Goal: Find specific page/section: Find specific page/section

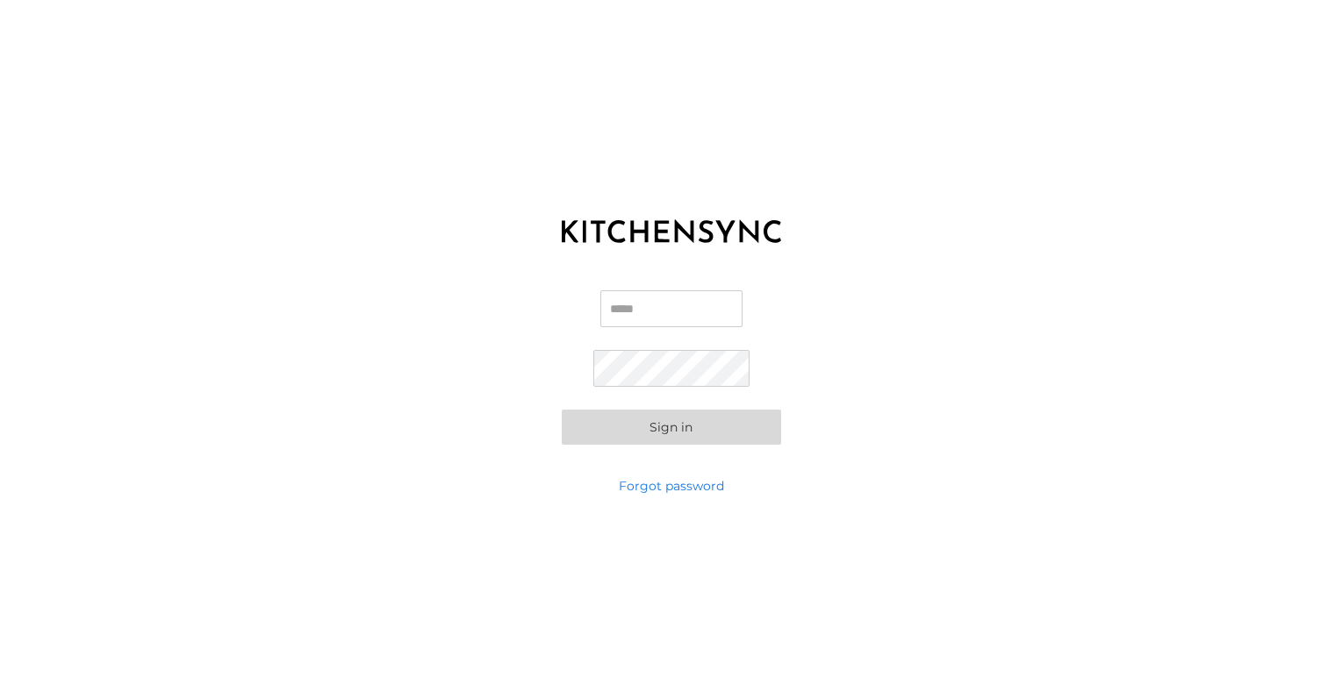
click at [659, 305] on input "Email" at bounding box center [671, 309] width 142 height 37
type input "**********"
click at [562, 410] on button "Sign in" at bounding box center [671, 427] width 219 height 35
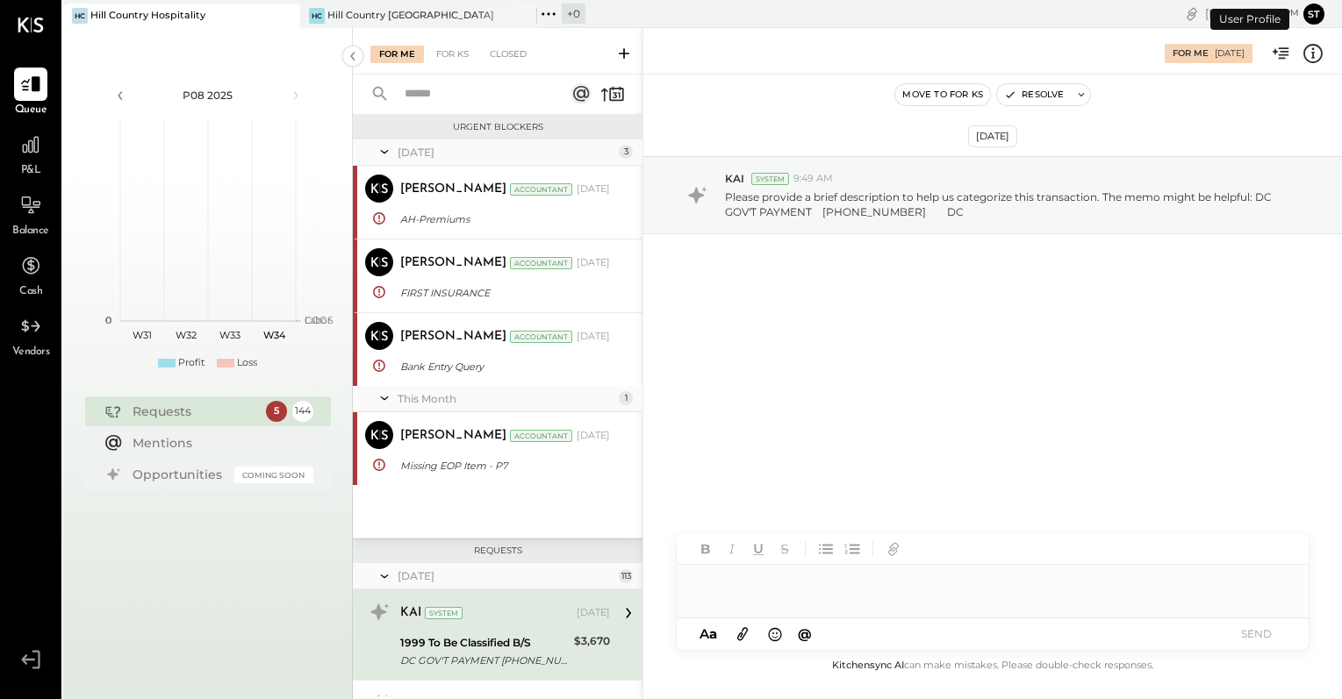
scroll to position [229, 0]
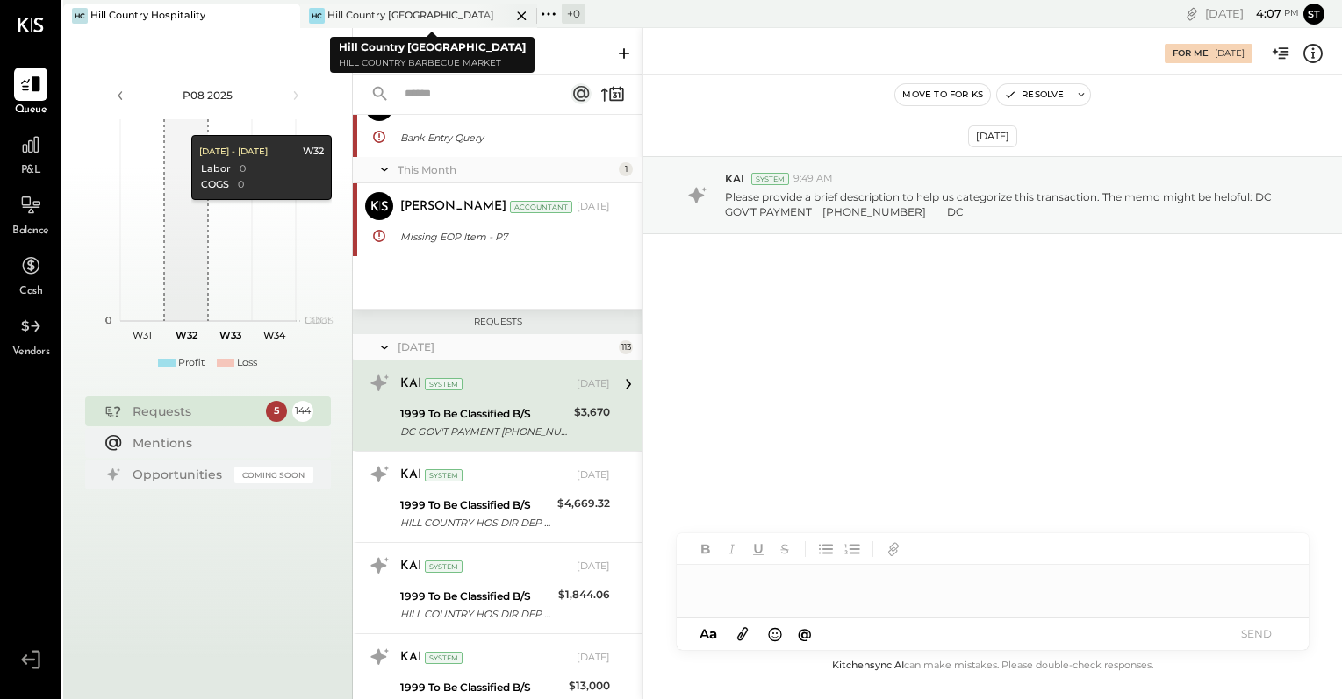
click at [337, 16] on div "Hill Country [GEOGRAPHIC_DATA]" at bounding box center [410, 16] width 167 height 14
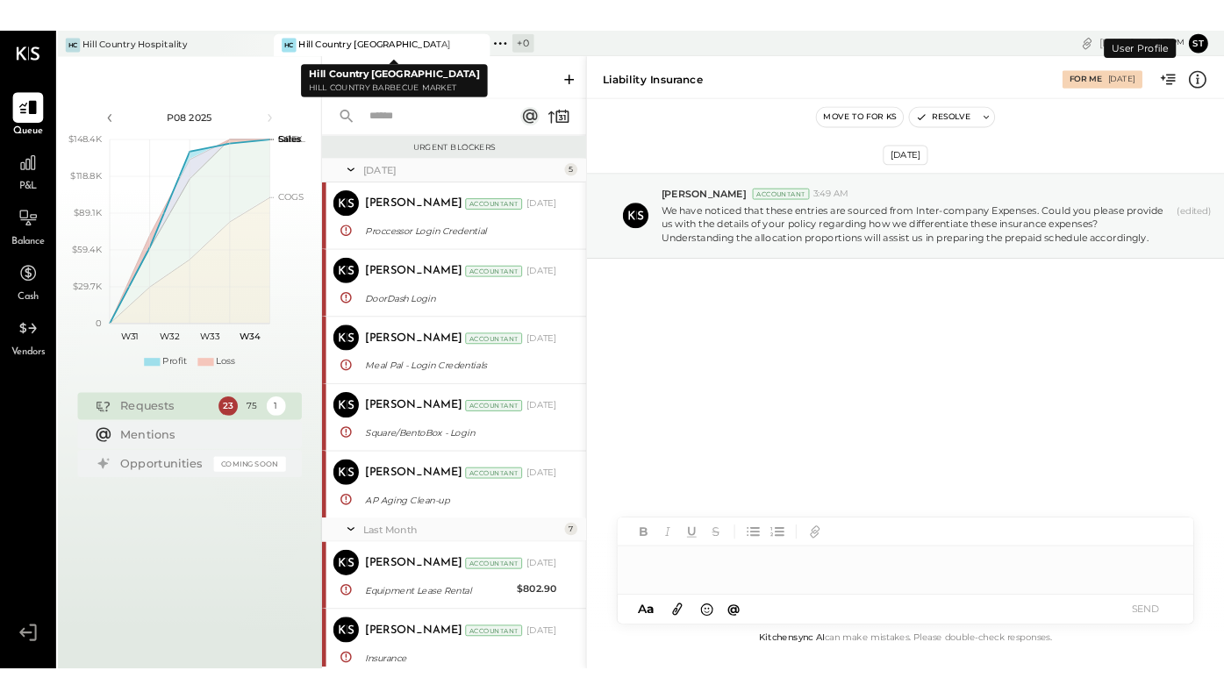
scroll to position [1868, 0]
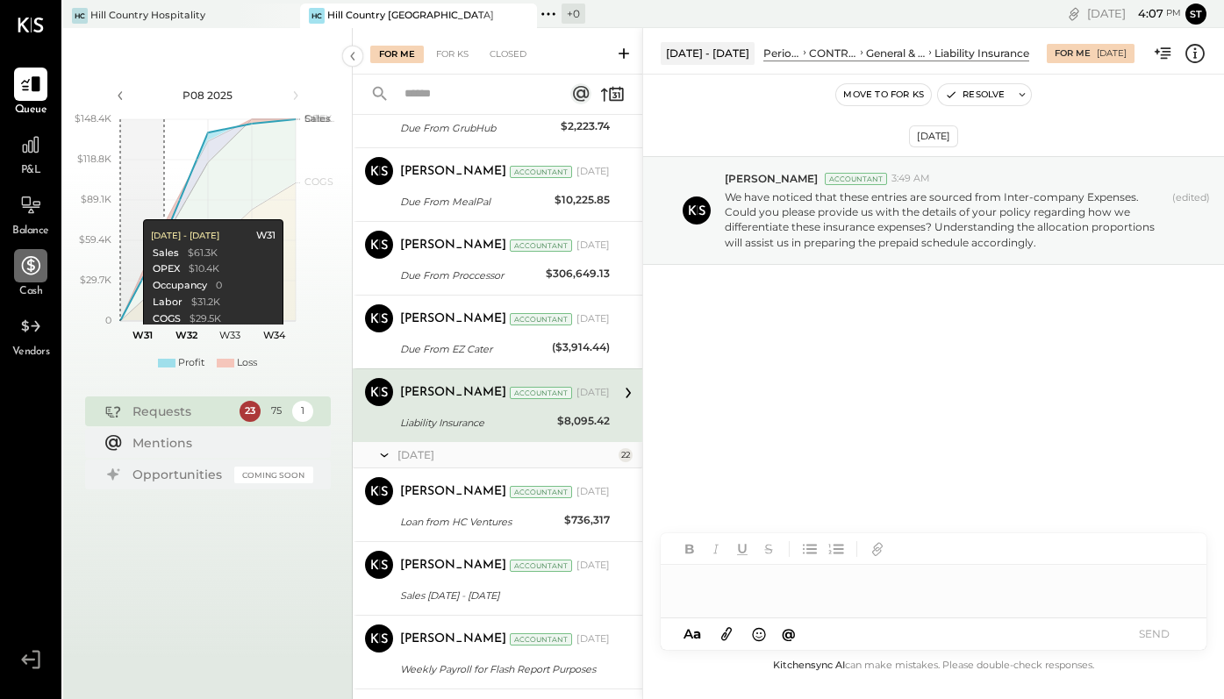
click at [35, 276] on icon at bounding box center [30, 266] width 23 height 23
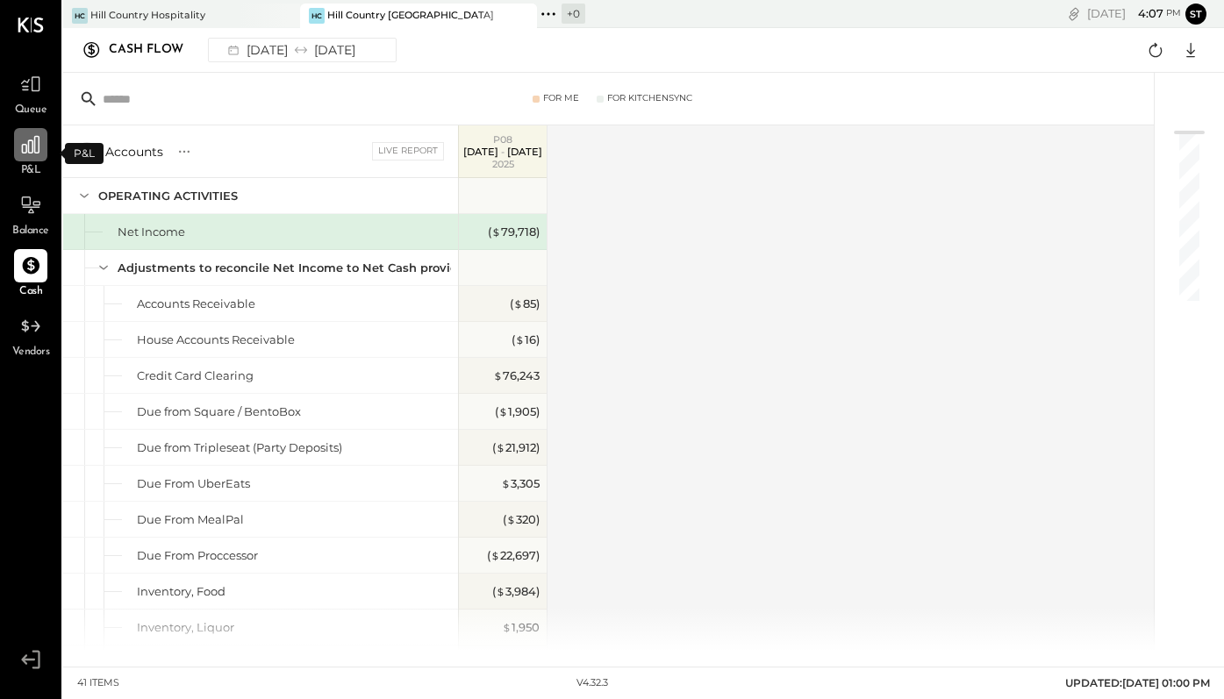
click at [35, 151] on icon at bounding box center [31, 145] width 18 height 18
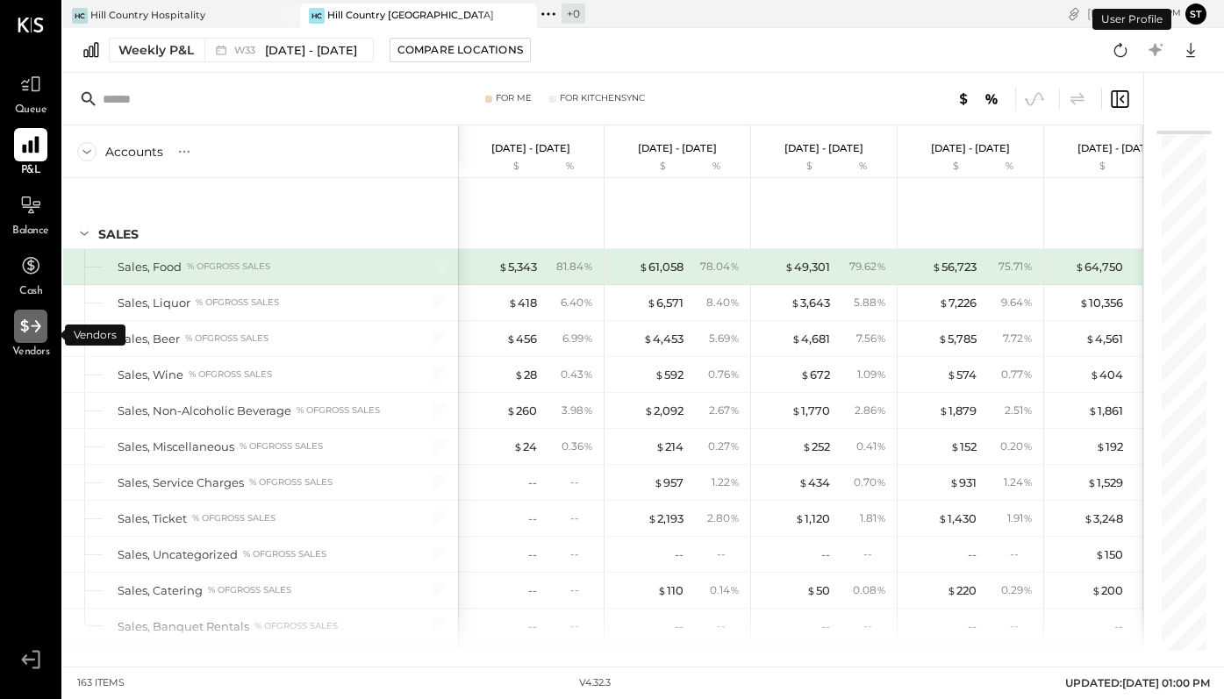
click at [25, 325] on icon at bounding box center [30, 325] width 20 height 13
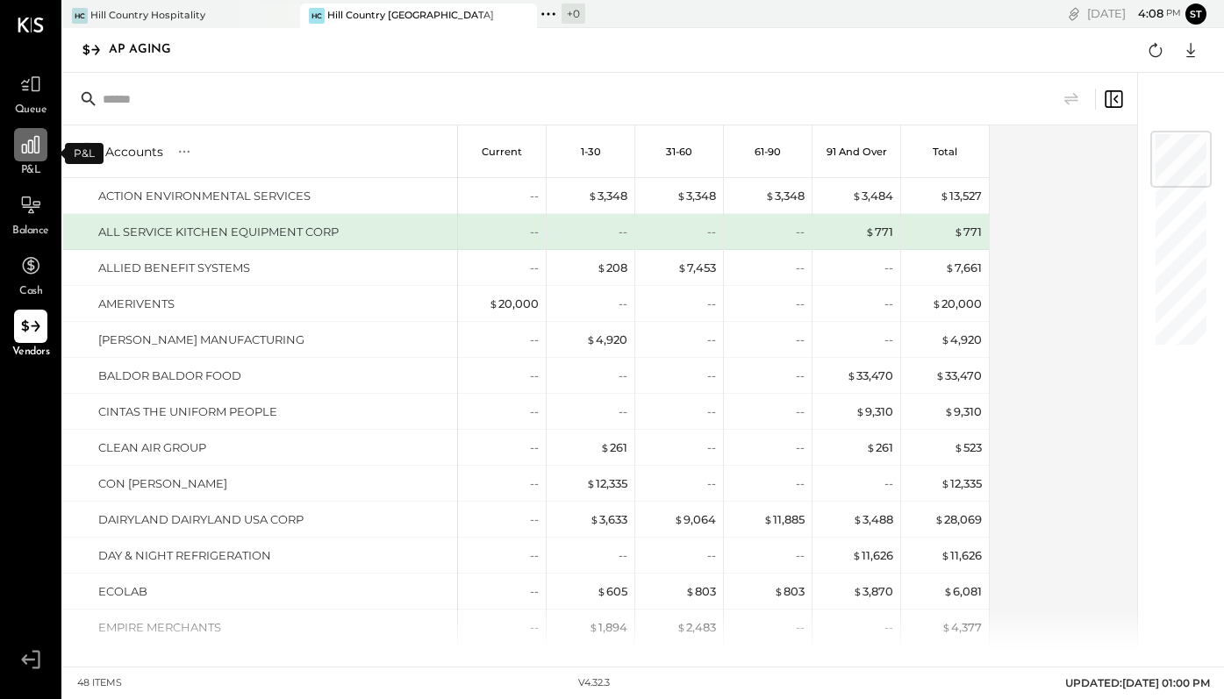
click at [28, 155] on icon at bounding box center [30, 144] width 23 height 23
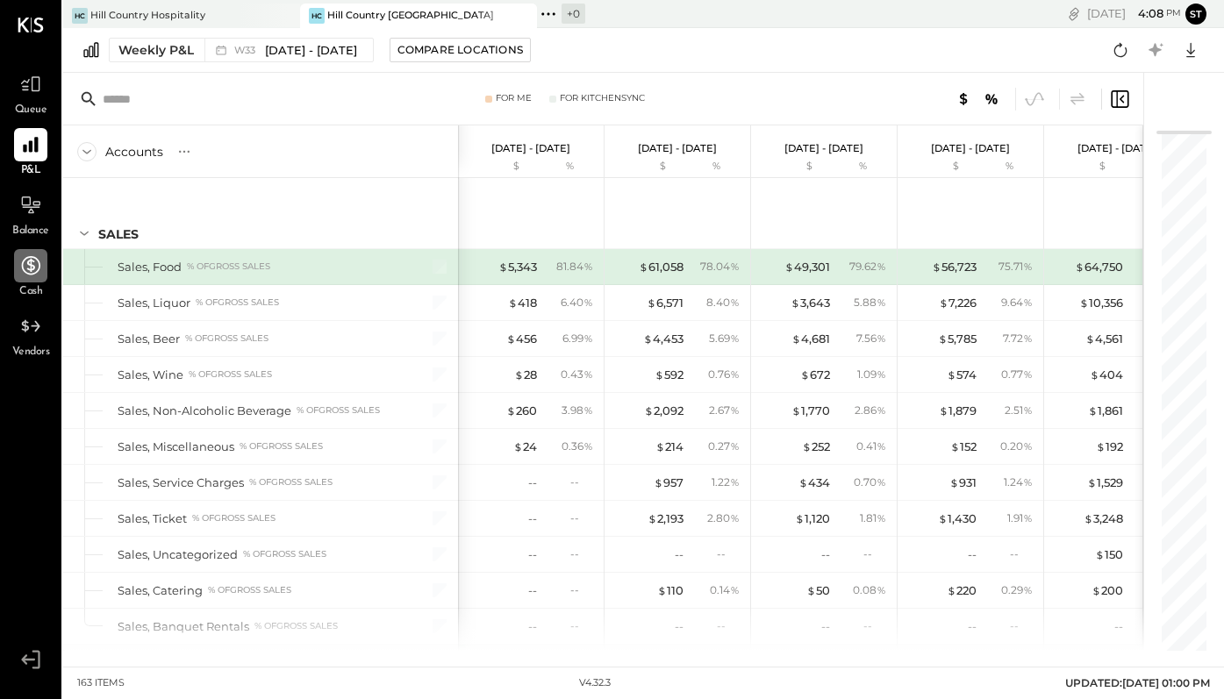
click at [35, 264] on icon at bounding box center [30, 266] width 23 height 23
